Goal: Task Accomplishment & Management: Manage account settings

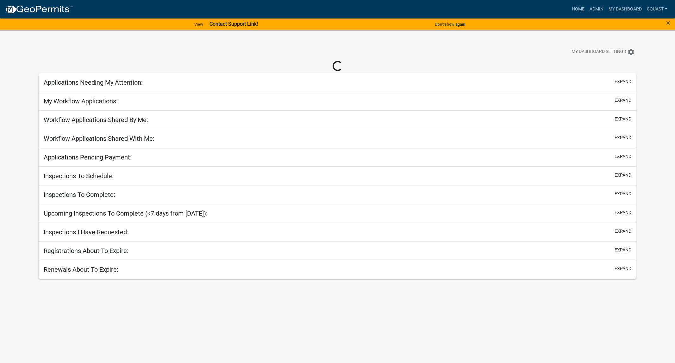
select select "1: 25"
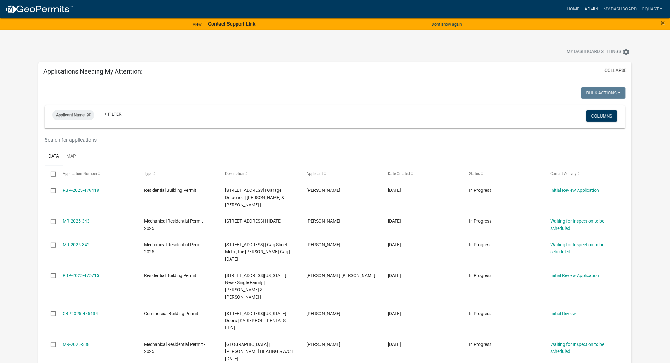
click at [597, 6] on link "Admin" at bounding box center [591, 9] width 19 height 12
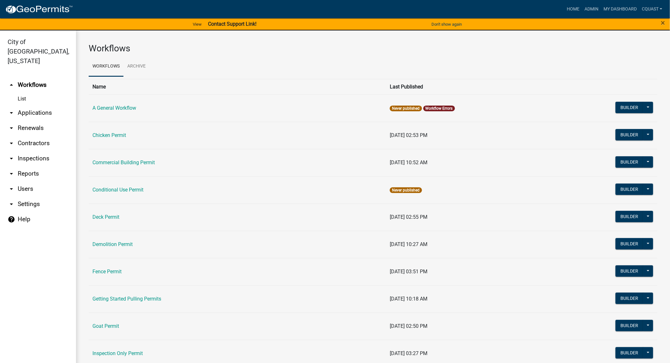
click at [30, 105] on link "arrow_drop_down Applications" at bounding box center [38, 112] width 76 height 15
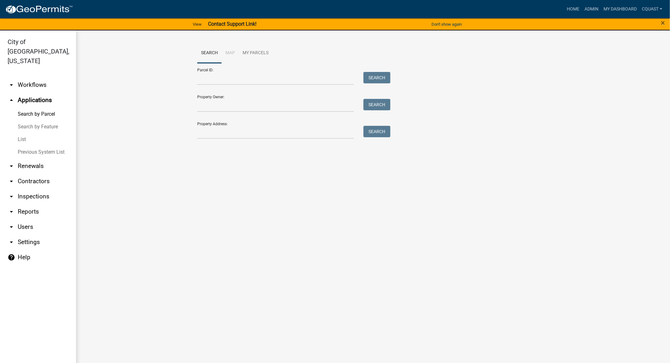
click at [135, 154] on div "Search Map My Parcels Parcel ID: Search Property Owner: Search Property Address…" at bounding box center [373, 93] width 594 height 127
click at [33, 77] on link "arrow_drop_down Workflows" at bounding box center [38, 84] width 76 height 15
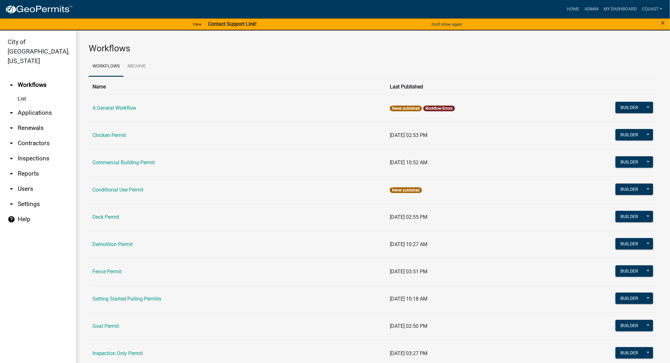
click at [24, 92] on link "List" at bounding box center [38, 98] width 76 height 13
click at [578, 8] on link "Home" at bounding box center [573, 9] width 18 height 12
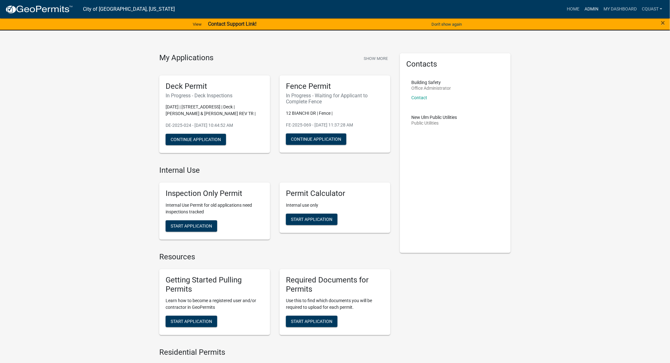
click at [593, 13] on link "Admin" at bounding box center [591, 9] width 19 height 12
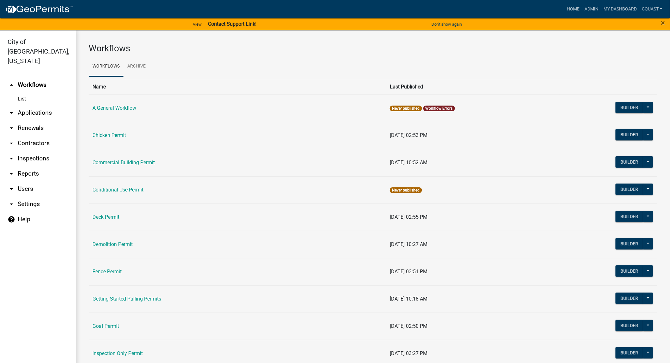
click at [15, 92] on link "List" at bounding box center [38, 98] width 76 height 13
click at [27, 105] on link "arrow_drop_down Applications" at bounding box center [38, 112] width 76 height 15
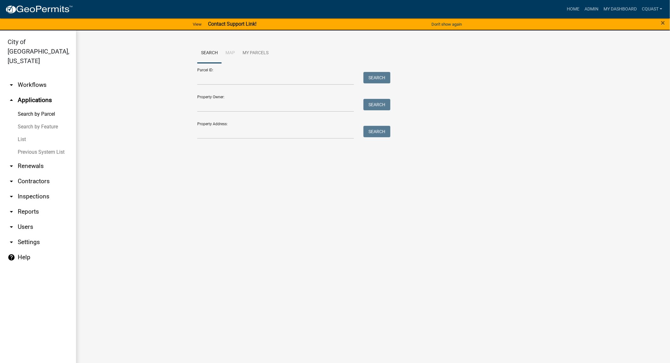
click at [26, 133] on link "List" at bounding box center [38, 139] width 76 height 13
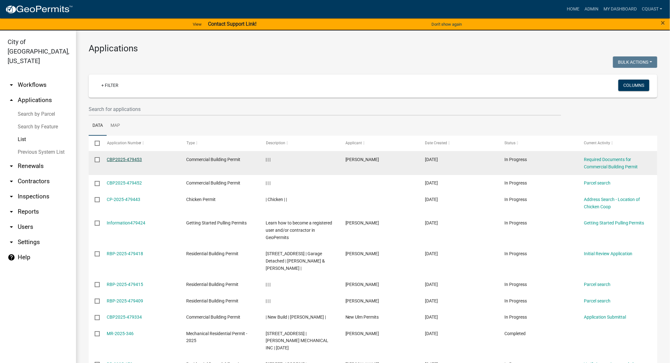
click at [116, 160] on link "CBP2025-479453" at bounding box center [124, 159] width 35 height 5
